Goal: Check status

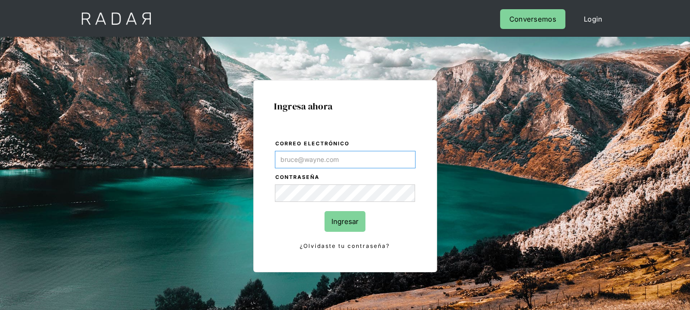
type input "[EMAIL_ADDRESS][DOMAIN_NAME]"
click at [339, 223] on input "Ingresar" at bounding box center [344, 221] width 41 height 21
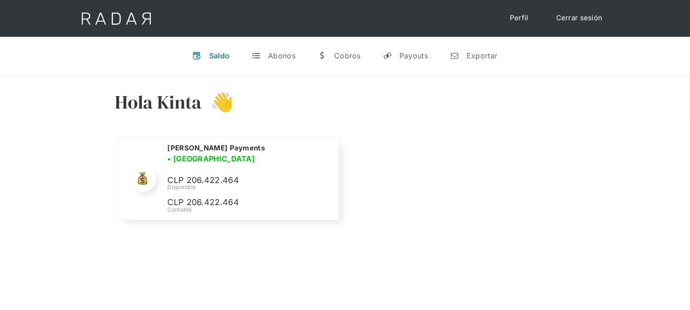
click at [551, 30] on div "Cerrar sesión Perfil" at bounding box center [344, 18] width 551 height 37
click at [563, 22] on link "Cerrar sesión" at bounding box center [579, 18] width 65 height 18
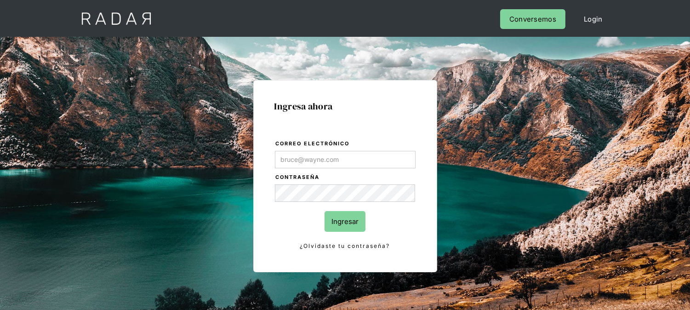
type input "[EMAIL_ADDRESS][DOMAIN_NAME]"
click at [337, 216] on input "Ingresar" at bounding box center [344, 221] width 41 height 21
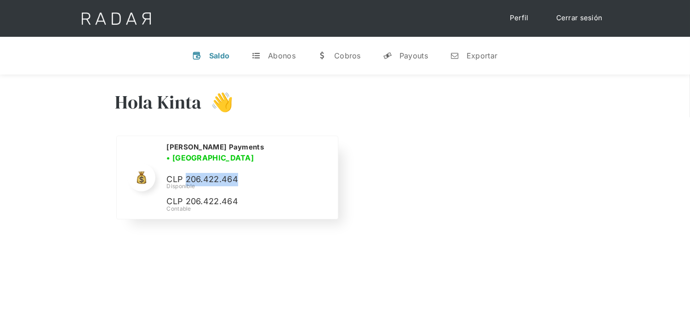
drag, startPoint x: 186, startPoint y: 174, endPoint x: 236, endPoint y: 176, distance: 49.7
click at [0, 0] on p "CLP 206.422.464" at bounding box center [0, 0] width 0 height 0
copy p "206.422.464"
